Goal: Task Accomplishment & Management: Manage account settings

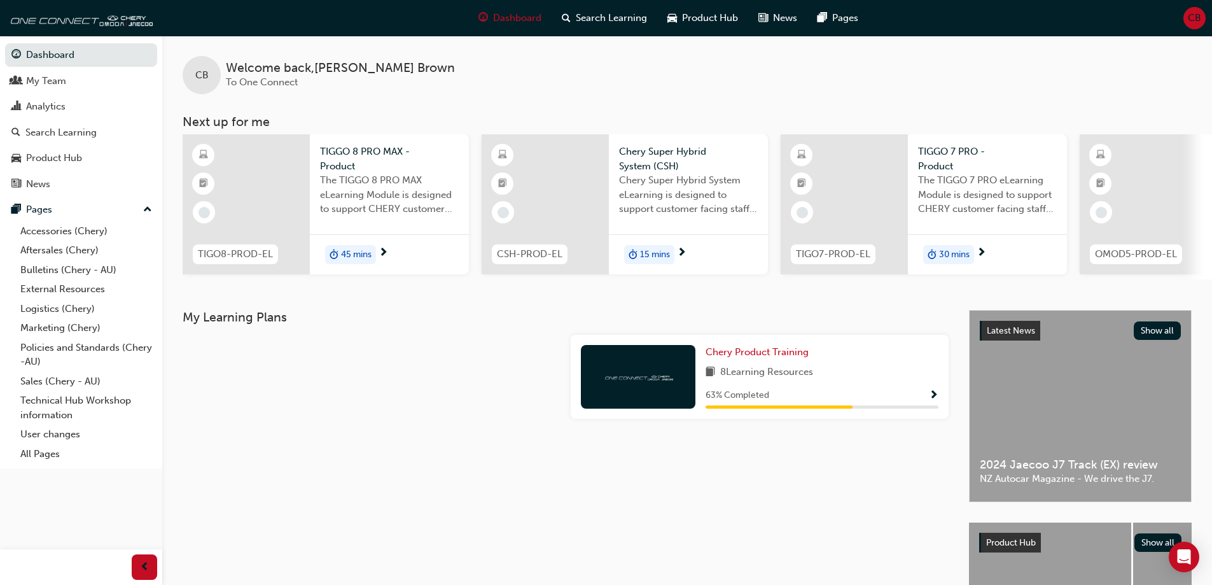
click at [1192, 17] on span "CB" at bounding box center [1194, 18] width 13 height 15
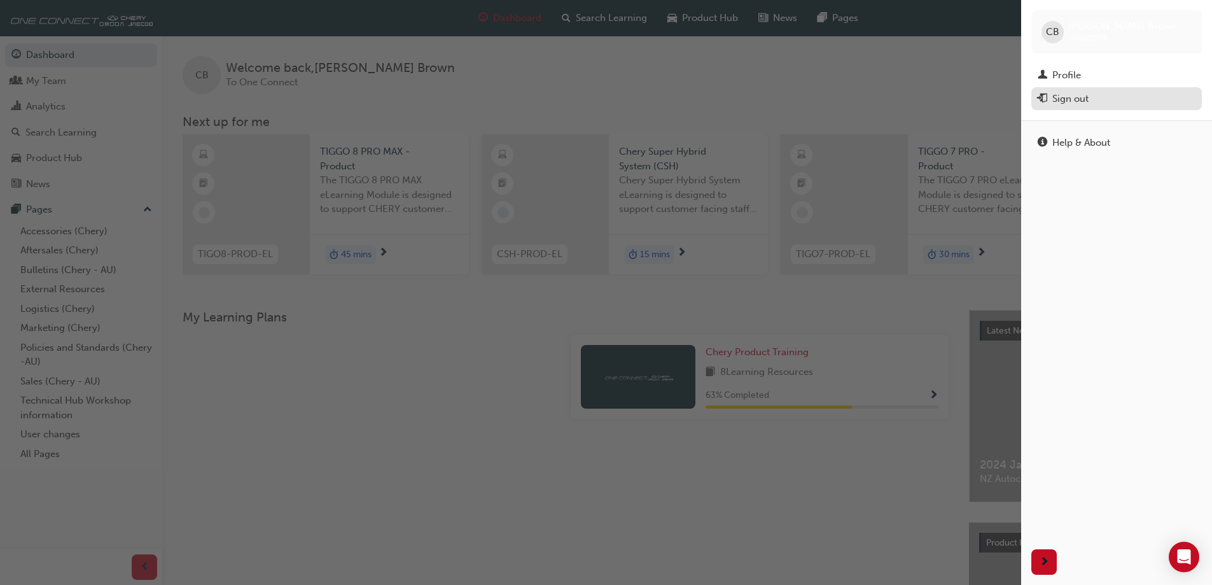
click at [1082, 101] on div "Sign out" at bounding box center [1071, 99] width 36 height 15
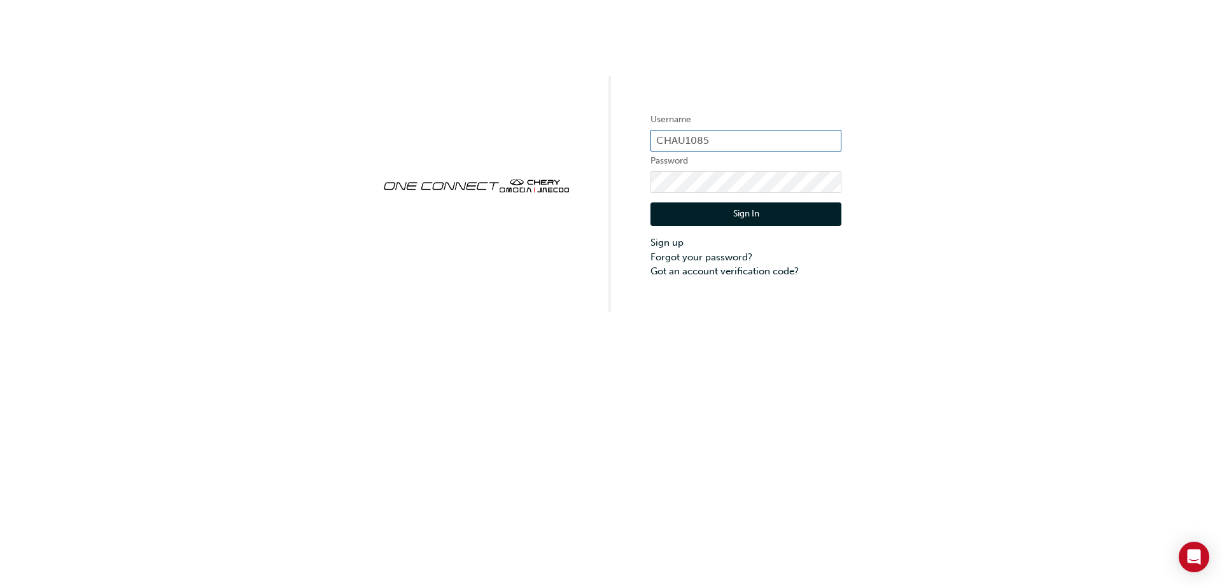
drag, startPoint x: 719, startPoint y: 140, endPoint x: 618, endPoint y: 141, distance: 101.2
click at [618, 141] on div "Username CHAU1085 Password Sign In Sign up Forgot your password? Got an account…" at bounding box center [611, 156] width 1222 height 312
paste input "ONE00524"
type input "ONE00524"
click at [589, 182] on div "Username ONE00524 Password Sign In Sign up Forgot your password? Got an account…" at bounding box center [611, 156] width 1222 height 312
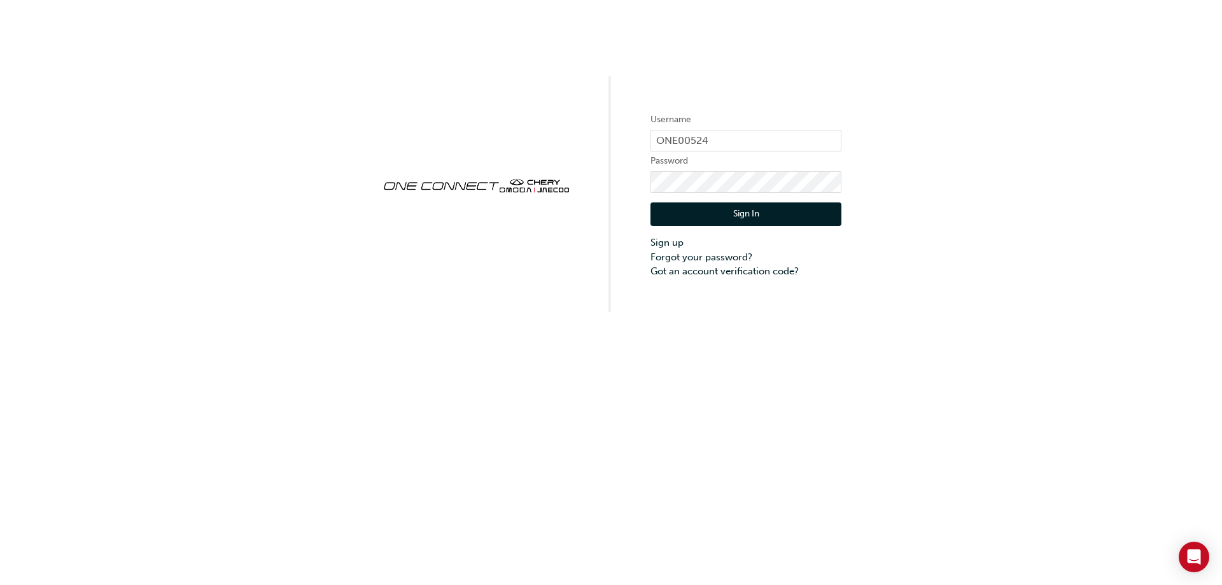
click at [698, 210] on button "Sign In" at bounding box center [745, 214] width 191 height 24
